Goal: Find specific page/section: Find specific page/section

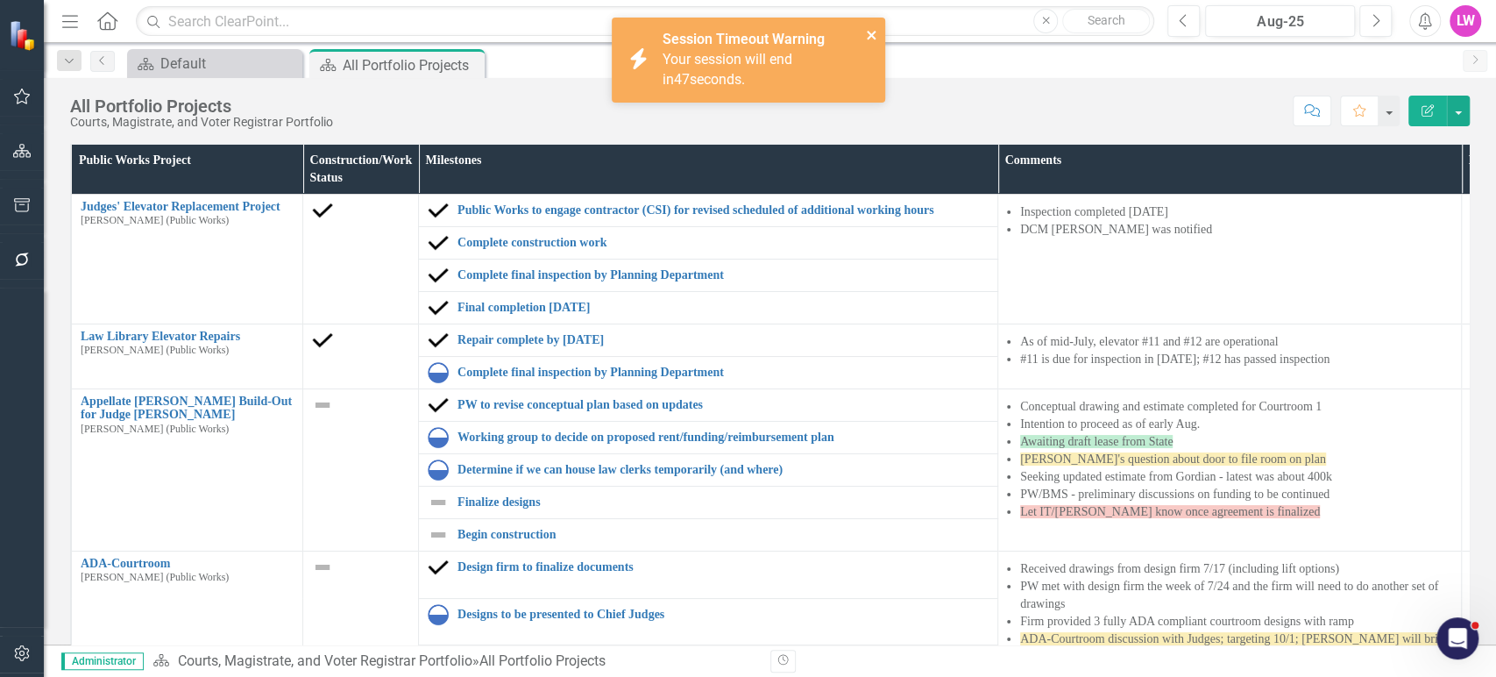
click at [870, 33] on icon "close" at bounding box center [871, 35] width 9 height 9
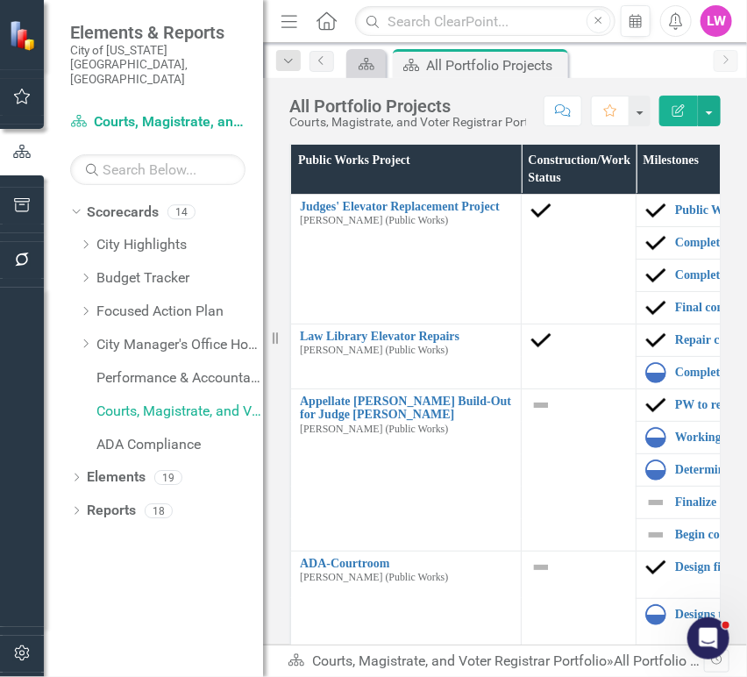
drag, startPoint x: 277, startPoint y: 22, endPoint x: 301, endPoint y: 25, distance: 23.8
click at [278, 22] on icon "Menu" at bounding box center [289, 20] width 23 height 18
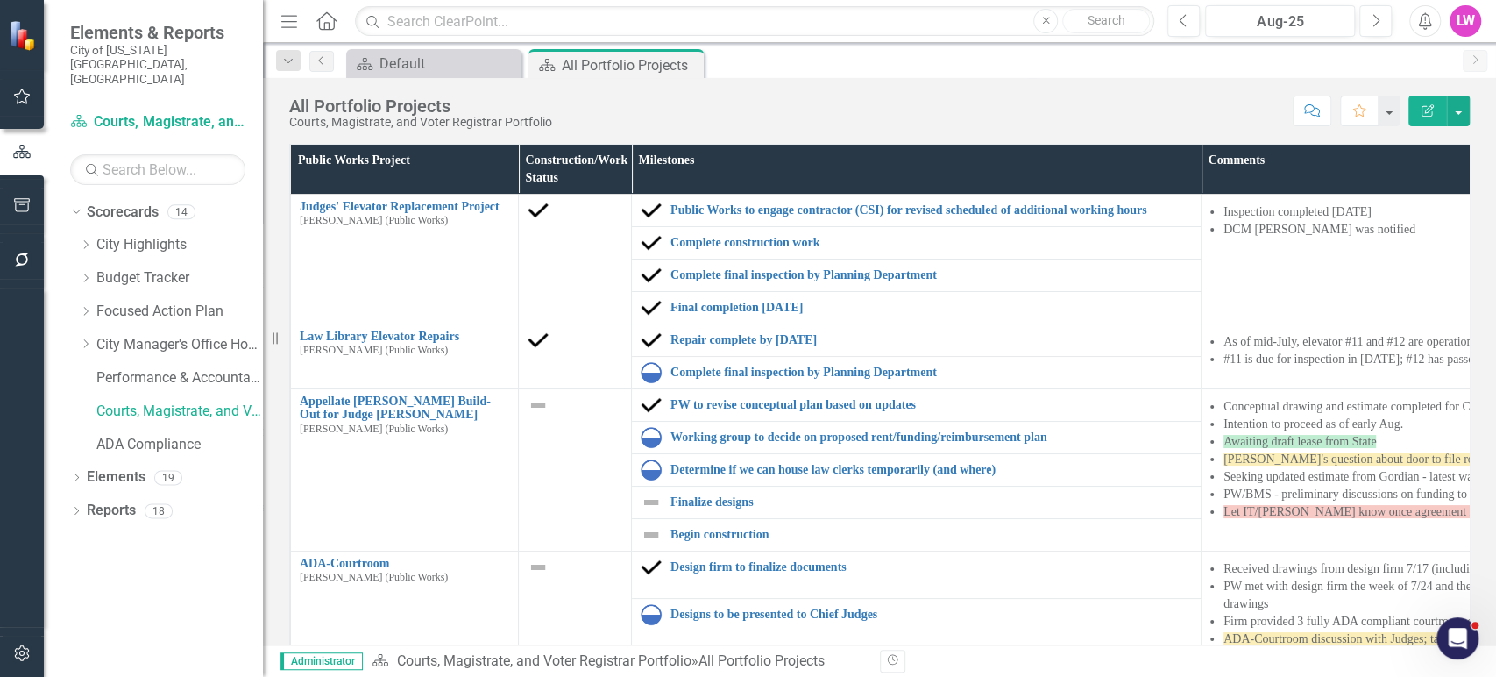
click at [282, 21] on icon "Menu" at bounding box center [289, 20] width 23 height 18
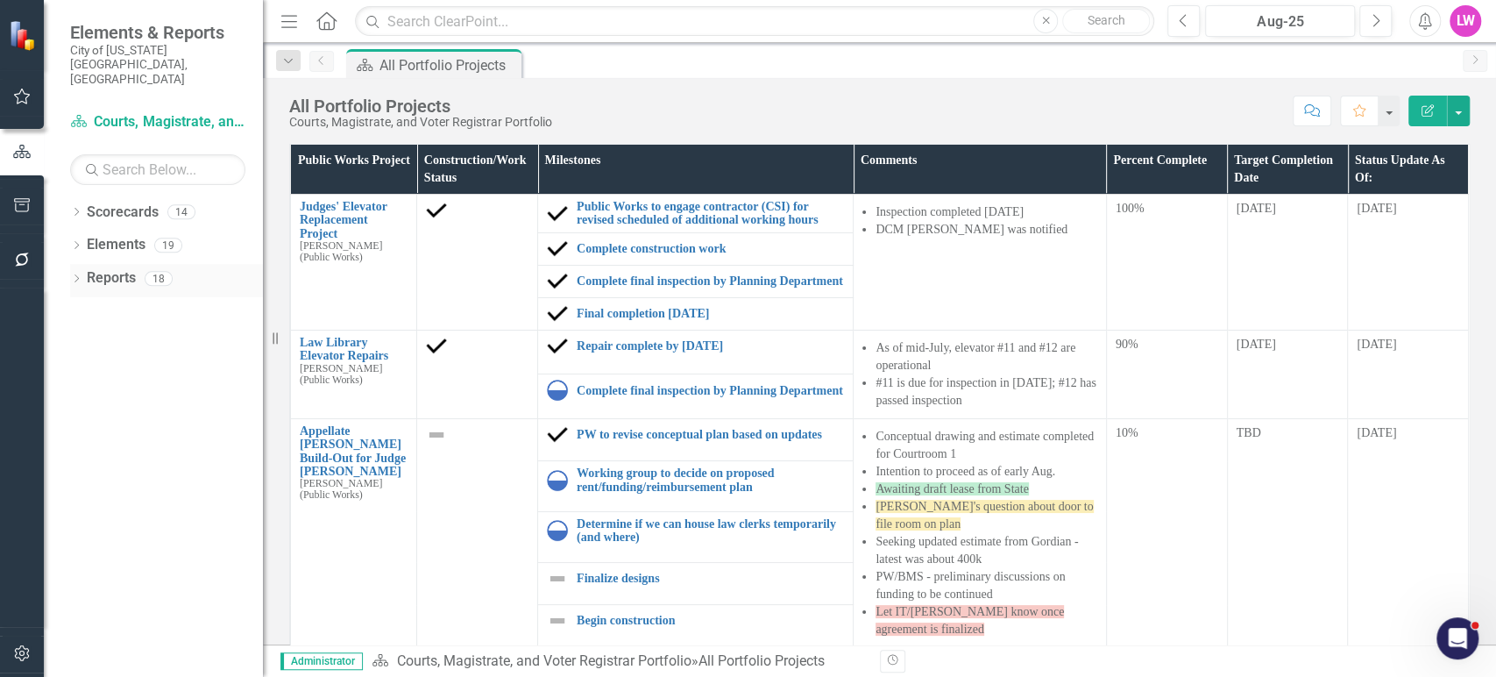
click at [77, 275] on icon "Dropdown" at bounding box center [76, 280] width 12 height 10
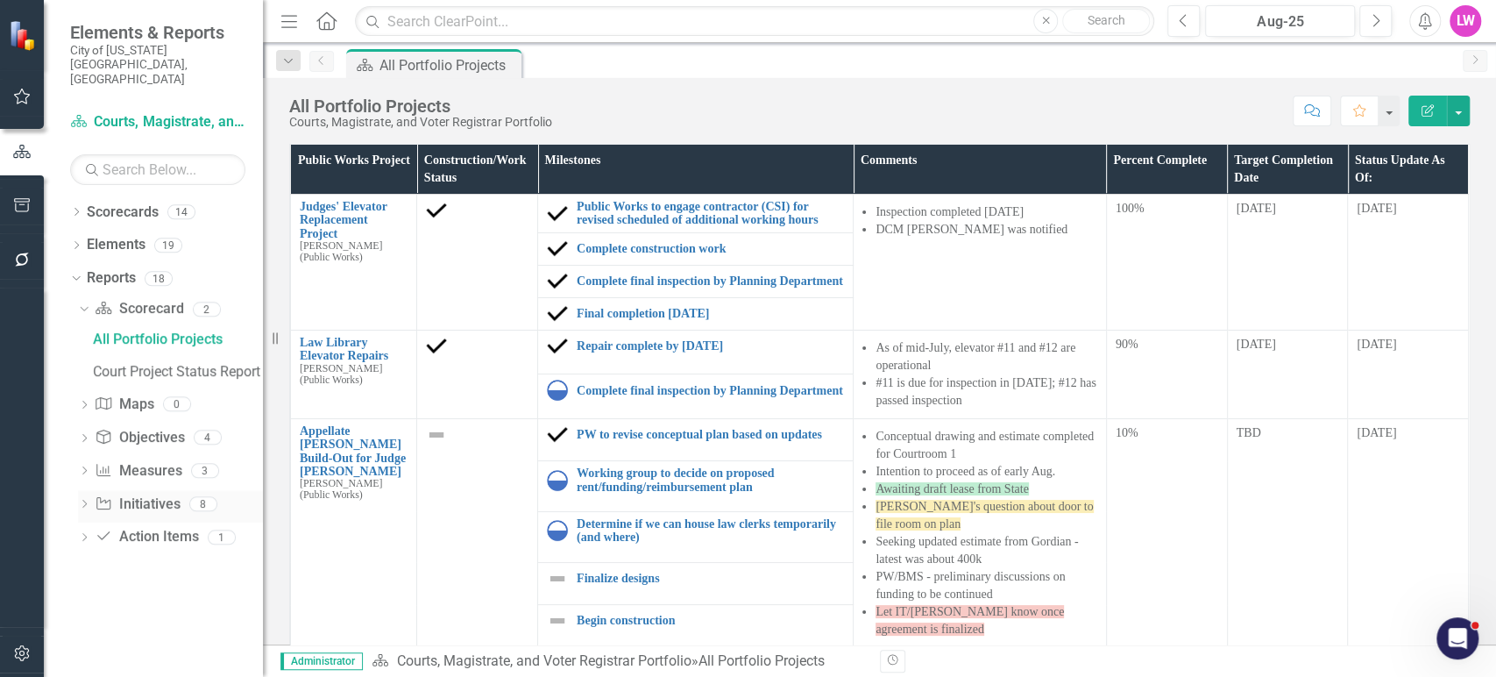
click at [87, 500] on icon "Dropdown" at bounding box center [84, 505] width 12 height 10
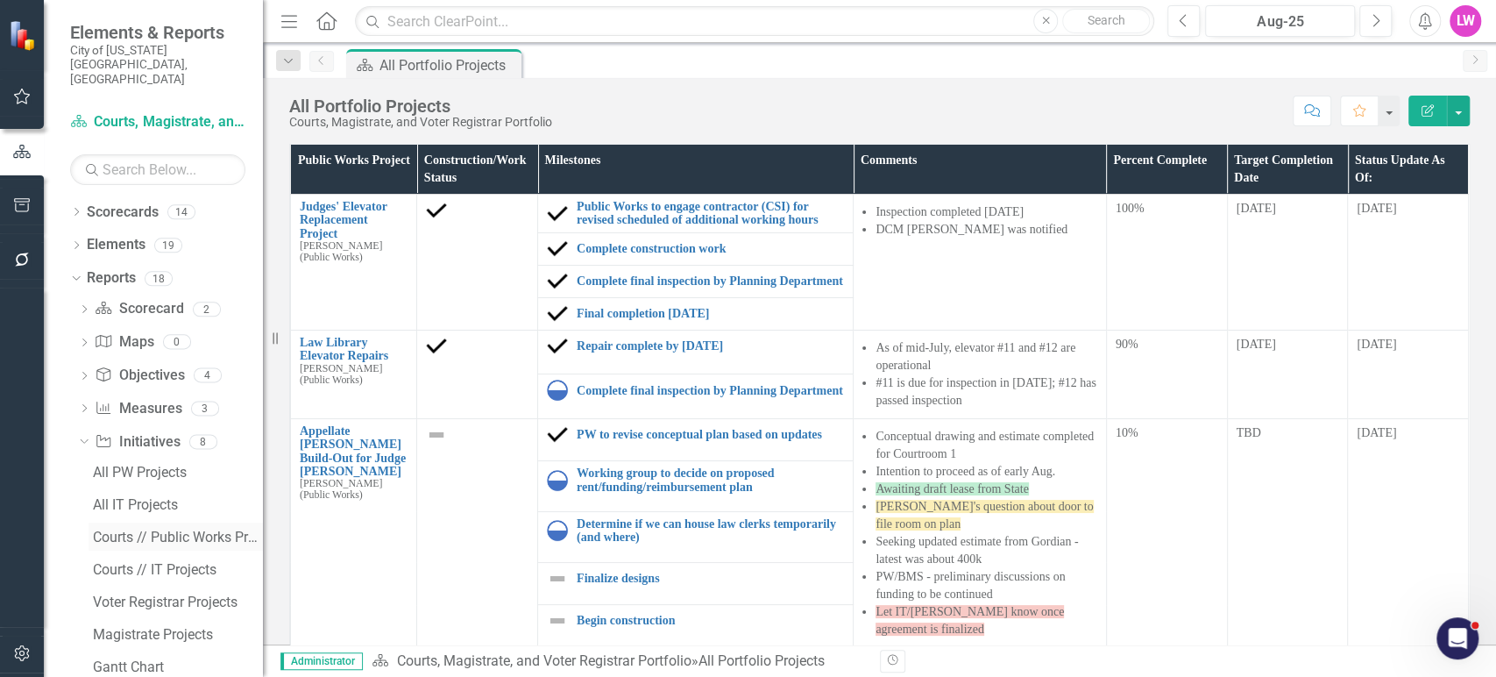
scroll to position [70, 0]
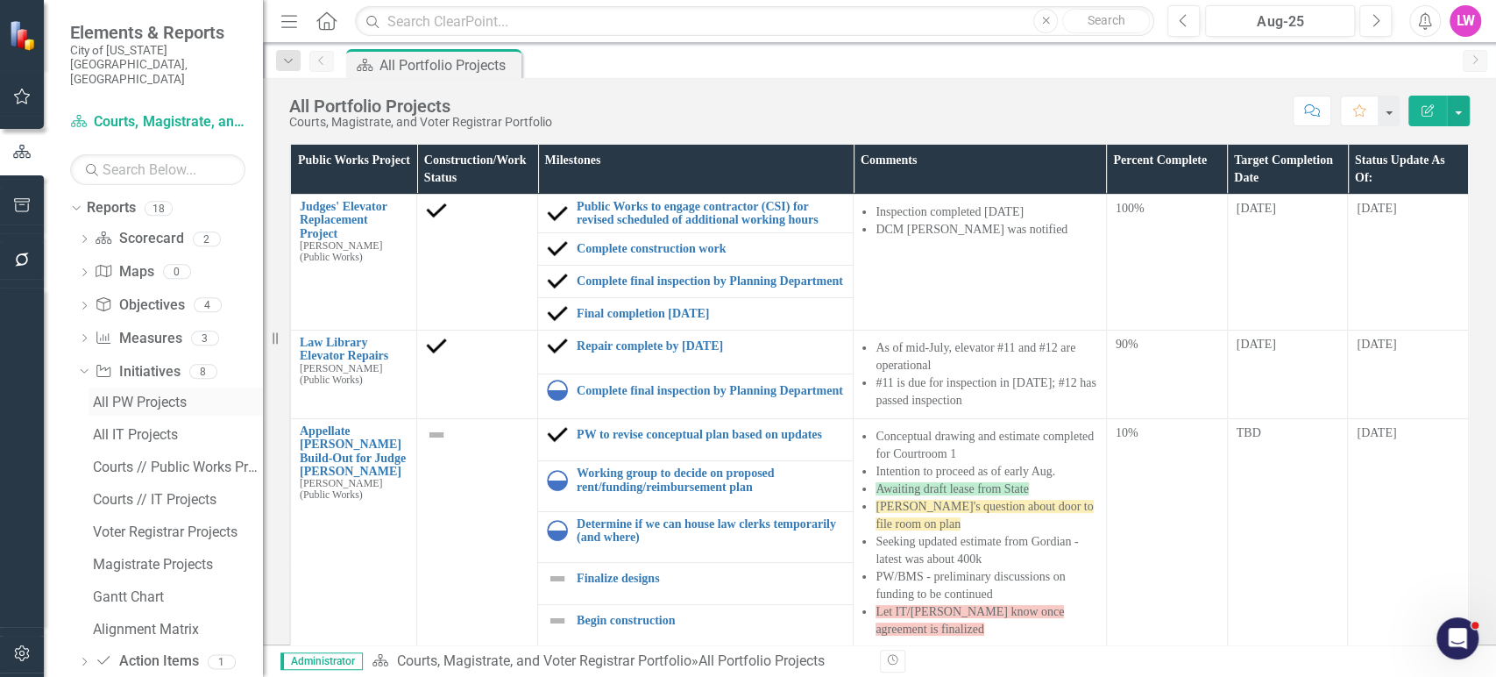
click at [154, 394] on div "All PW Projects" at bounding box center [178, 402] width 170 height 16
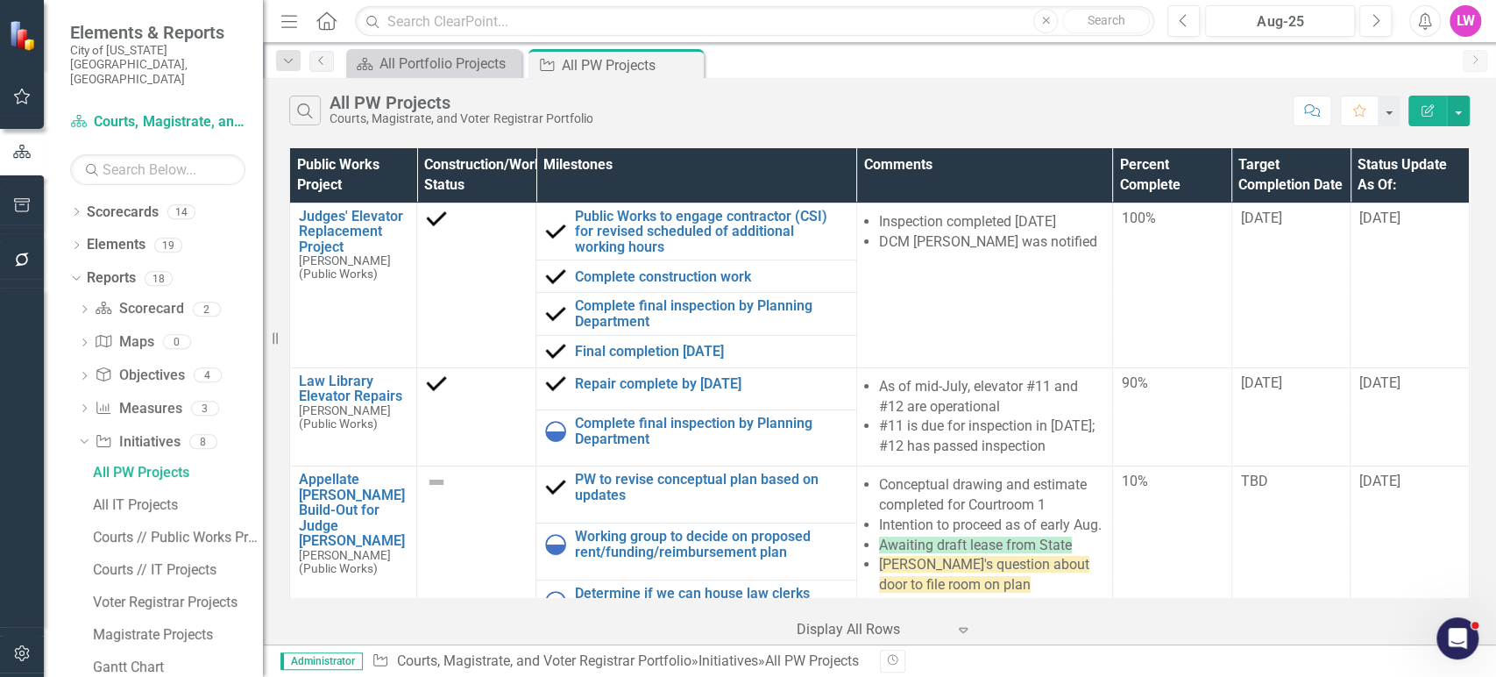
click at [280, 19] on icon "Menu" at bounding box center [289, 20] width 23 height 18
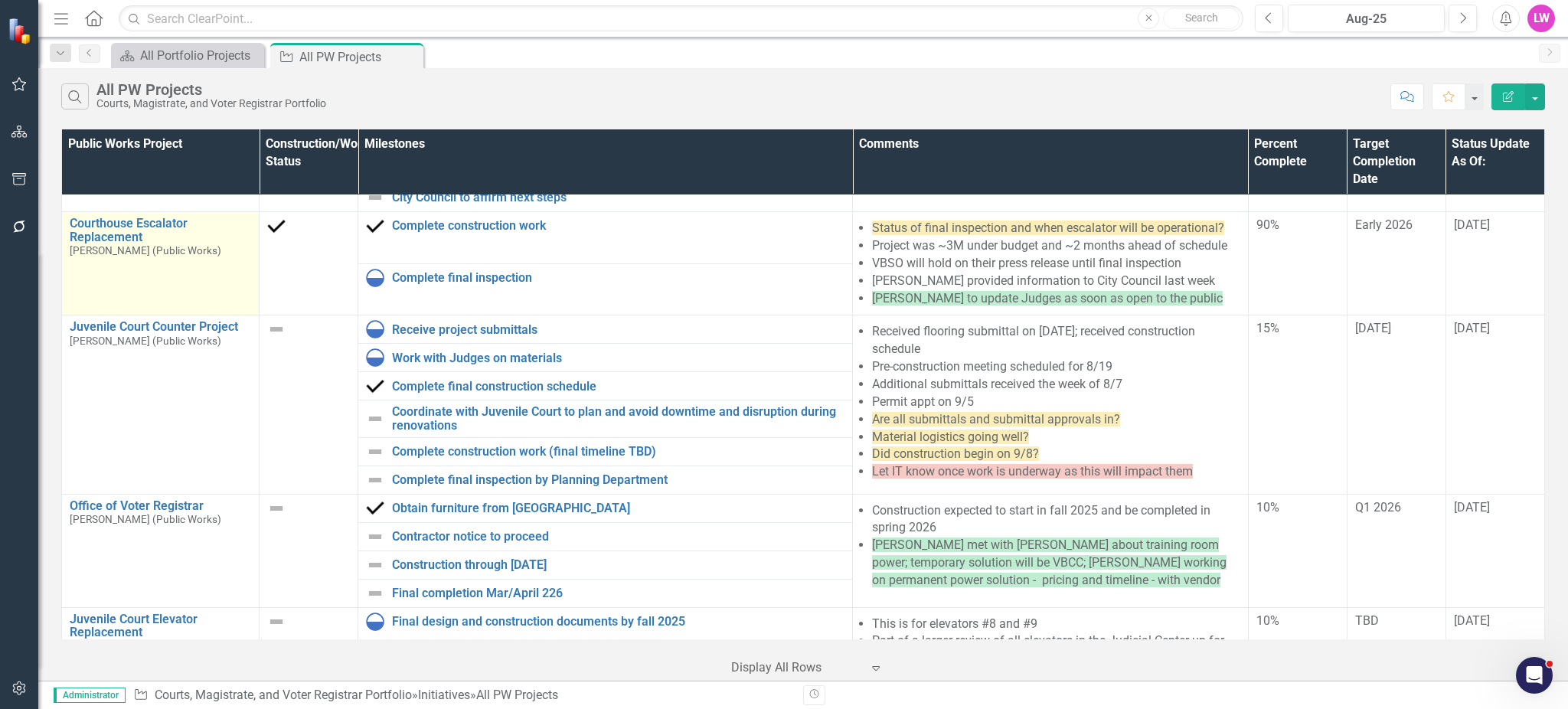
scroll to position [919, 0]
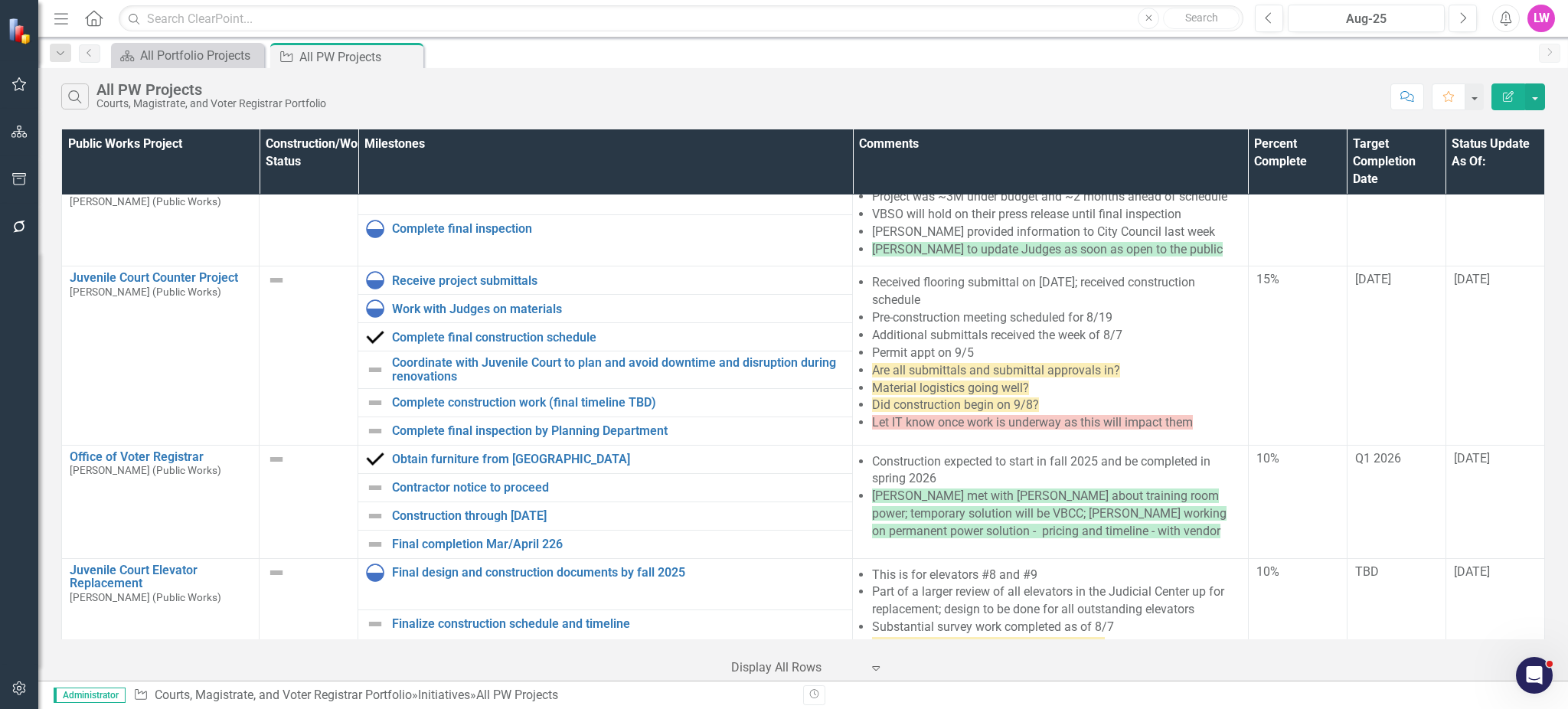
click at [52, 244] on div "Public Works Project Construction/Work Status Milestones Comments Percent Compl…" at bounding box center [803, 403] width 1530 height 554
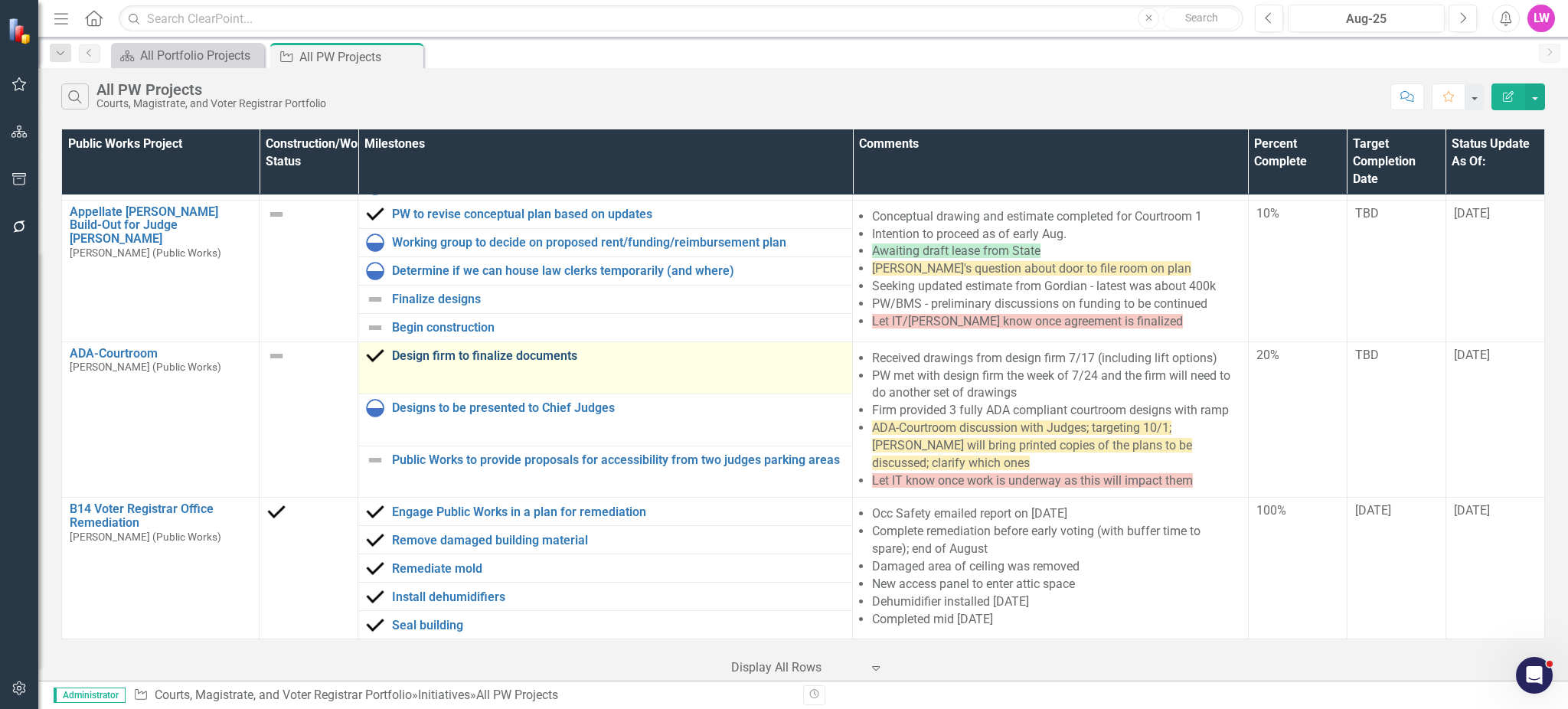
scroll to position [0, 0]
